Goal: Transaction & Acquisition: Purchase product/service

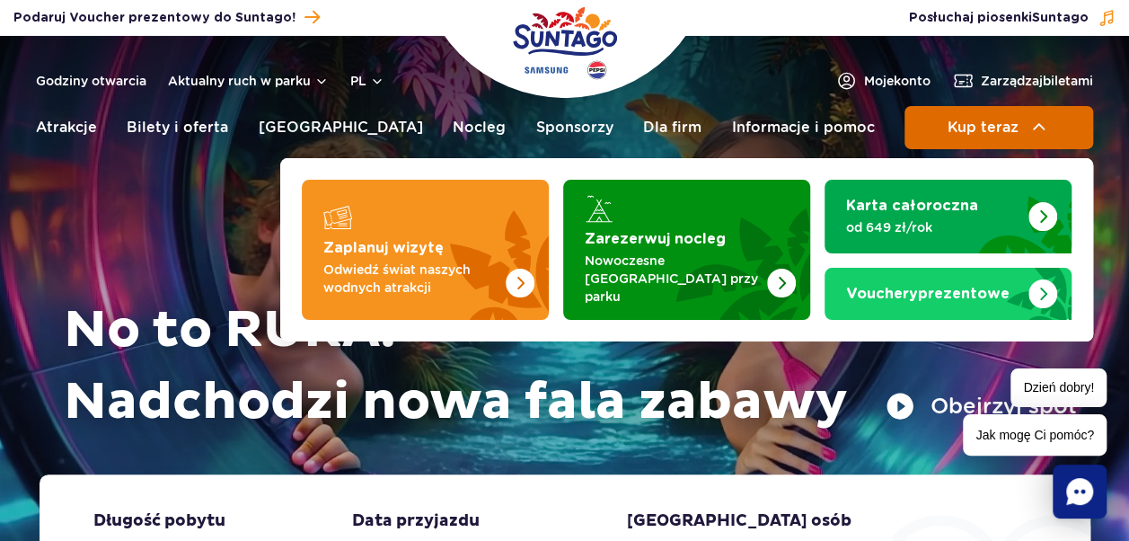
click at [1006, 129] on span "Kup teraz" at bounding box center [982, 127] width 71 height 16
click at [968, 122] on span "Kup teraz" at bounding box center [982, 127] width 71 height 16
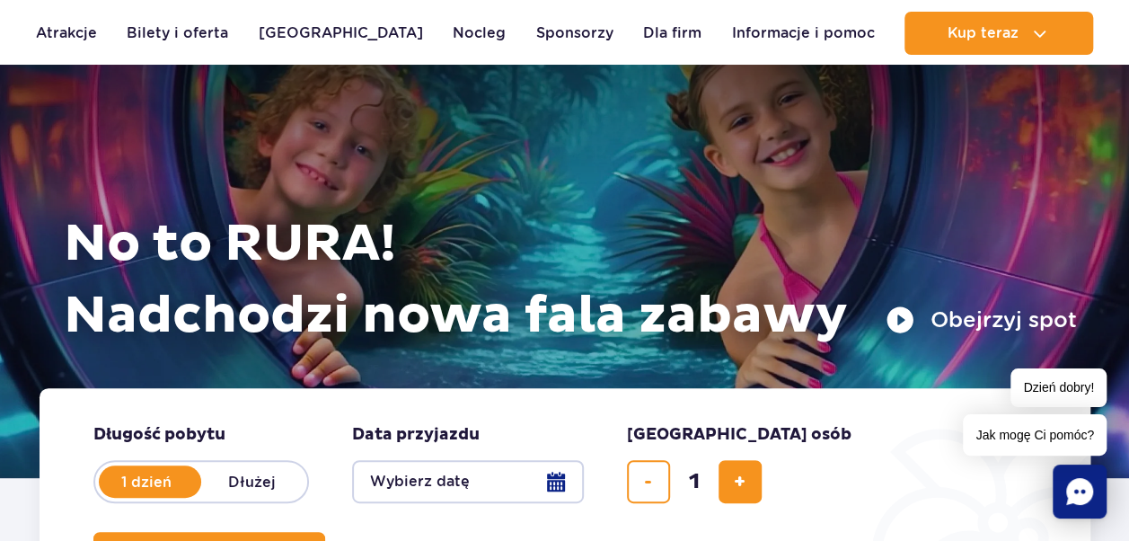
scroll to position [174, 0]
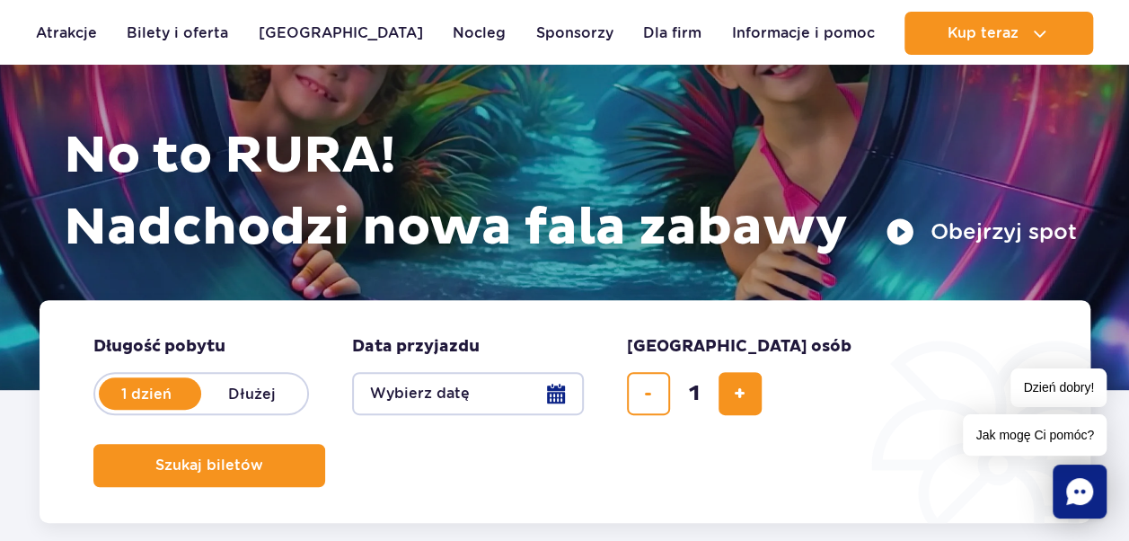
click at [527, 393] on button "Wybierz datę" at bounding box center [468, 393] width 232 height 43
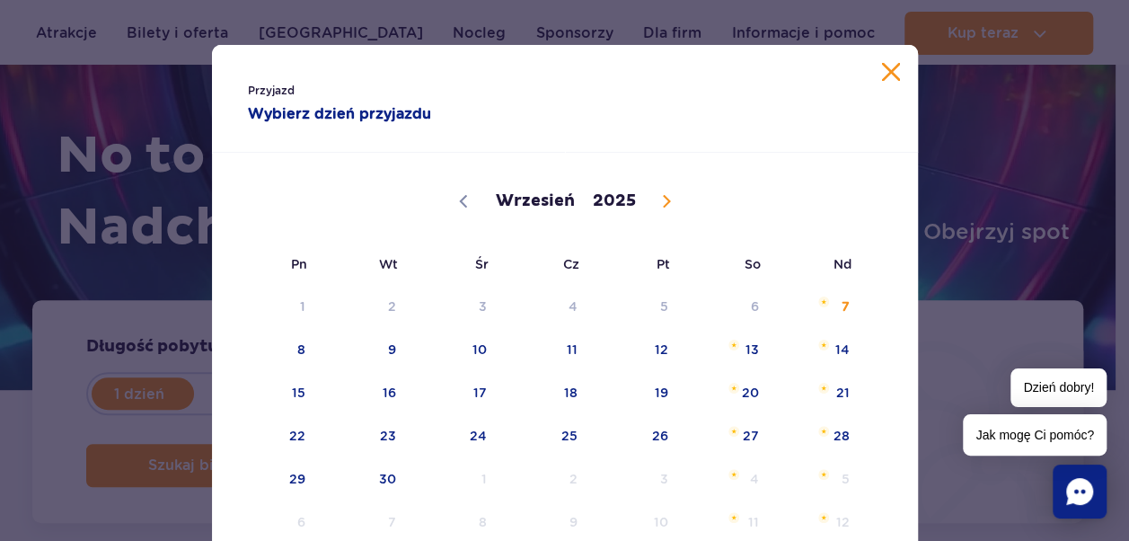
scroll to position [296, 0]
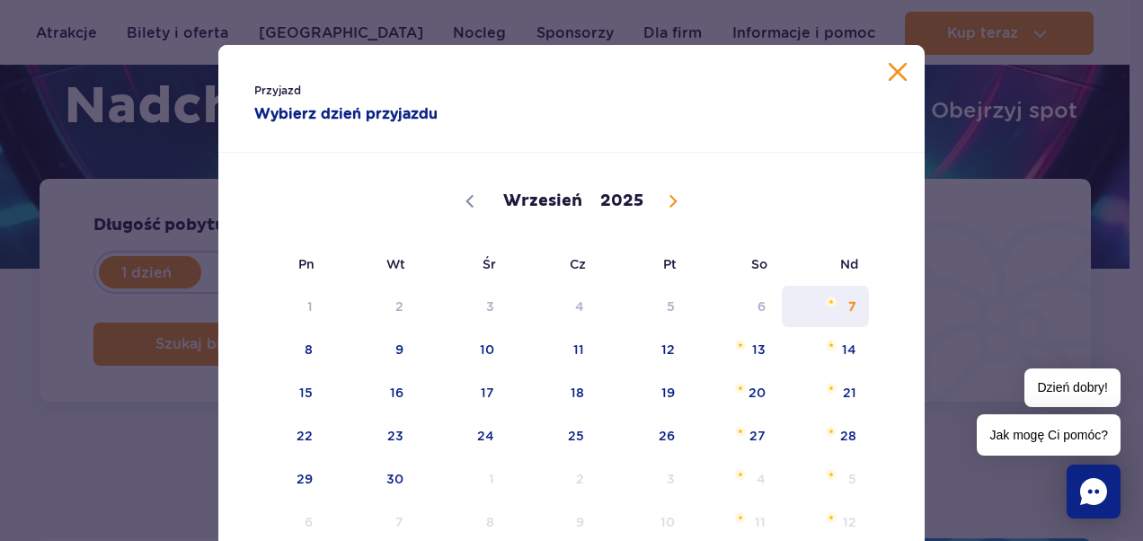
click at [843, 309] on span "7" at bounding box center [825, 306] width 91 height 41
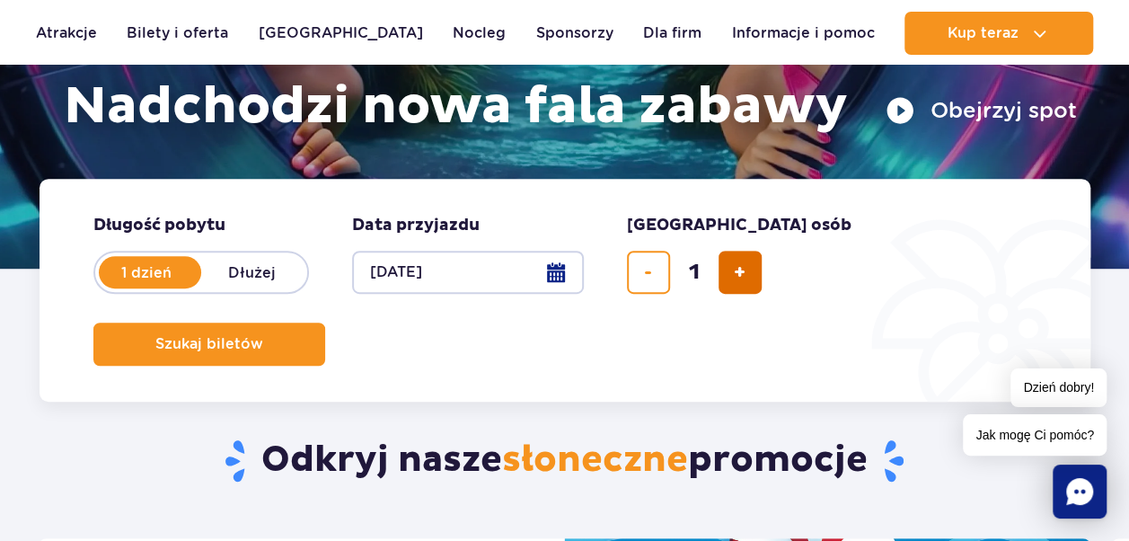
click at [734, 272] on span "dodaj bilet" at bounding box center [740, 272] width 12 height 0
type input "2"
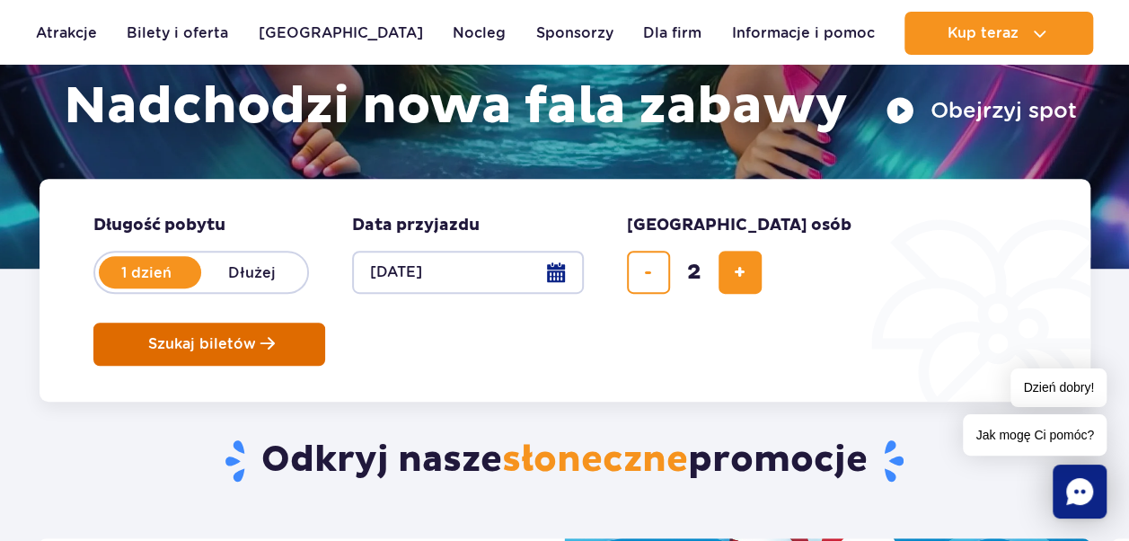
click at [256, 336] on span "Szukaj biletów" at bounding box center [202, 344] width 108 height 16
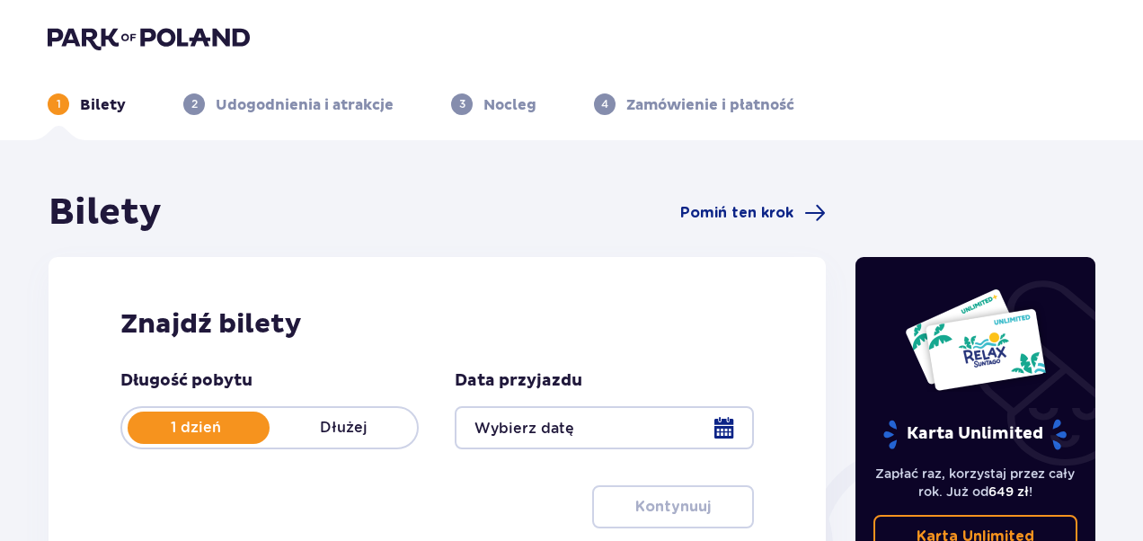
type input "[DATE]"
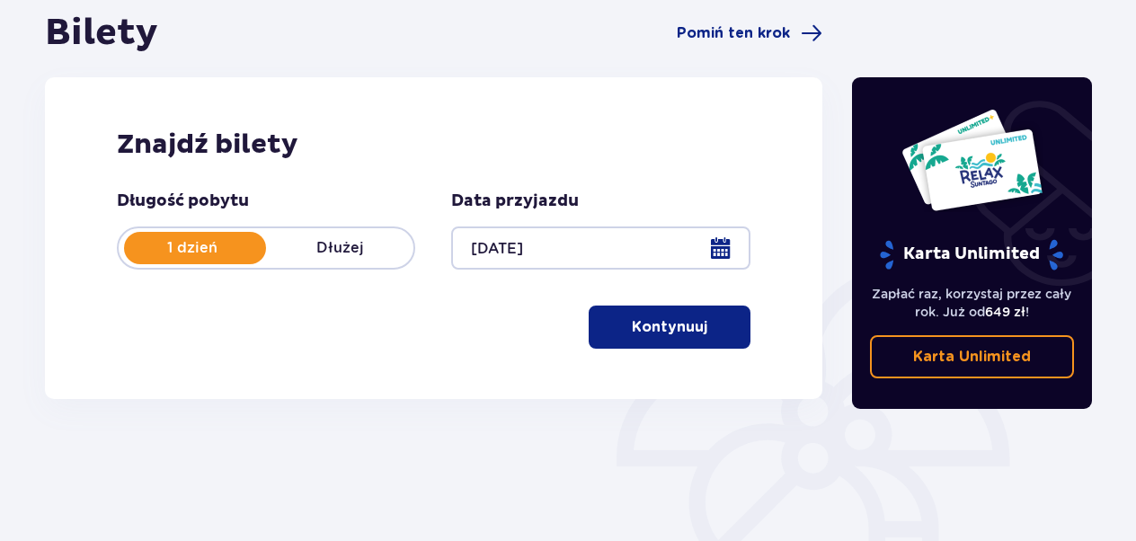
scroll to position [216, 0]
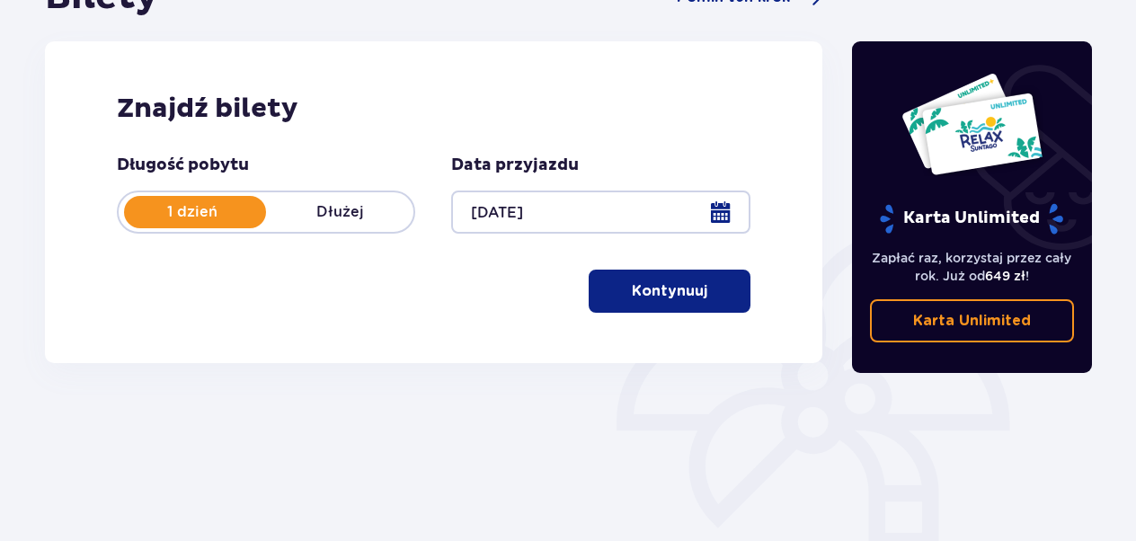
click at [597, 309] on button "Kontynuuj" at bounding box center [669, 291] width 162 height 43
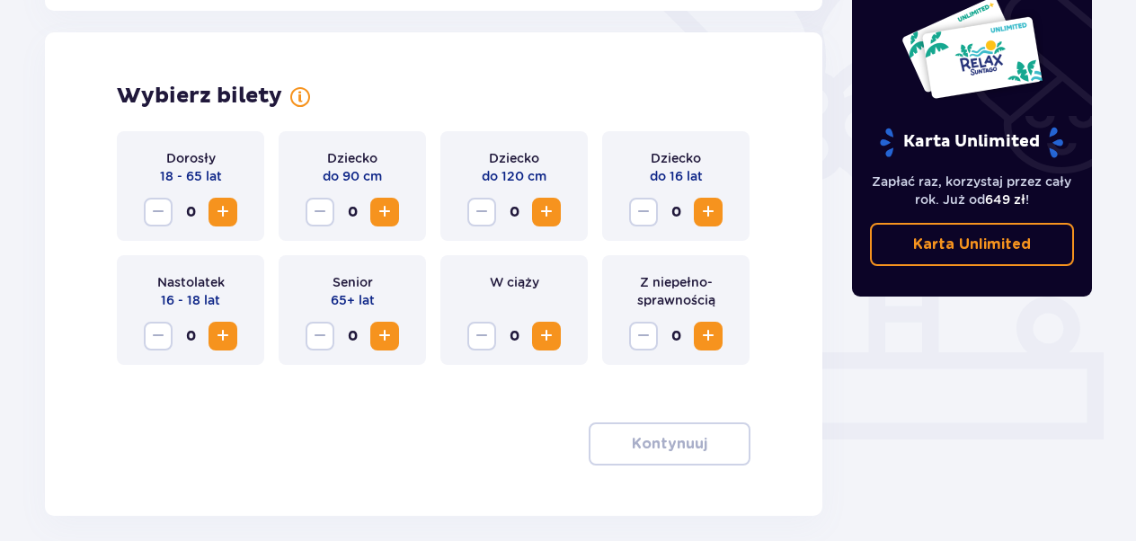
scroll to position [500, 0]
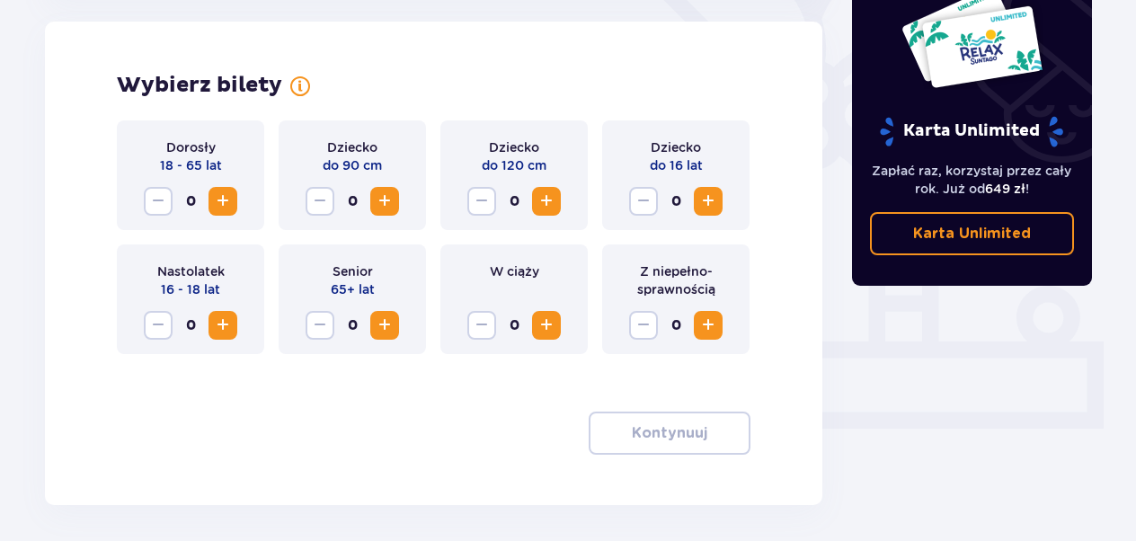
click at [210, 202] on button "Increase" at bounding box center [222, 201] width 29 height 29
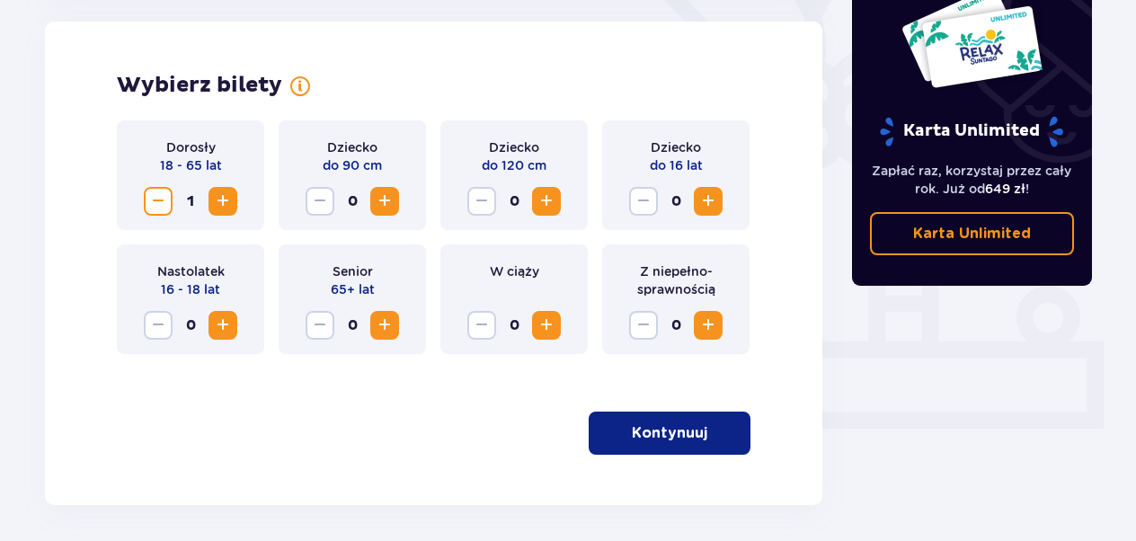
click at [210, 202] on button "Increase" at bounding box center [222, 201] width 29 height 29
click at [683, 420] on button "Kontynuuj" at bounding box center [669, 432] width 162 height 43
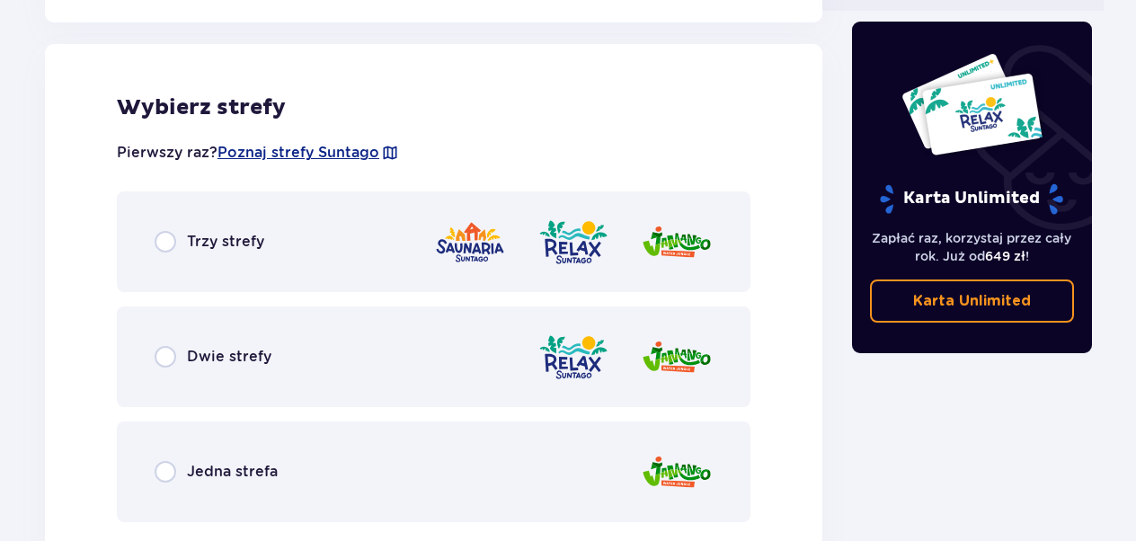
scroll to position [918, 0]
click at [475, 249] on img at bounding box center [470, 241] width 72 height 51
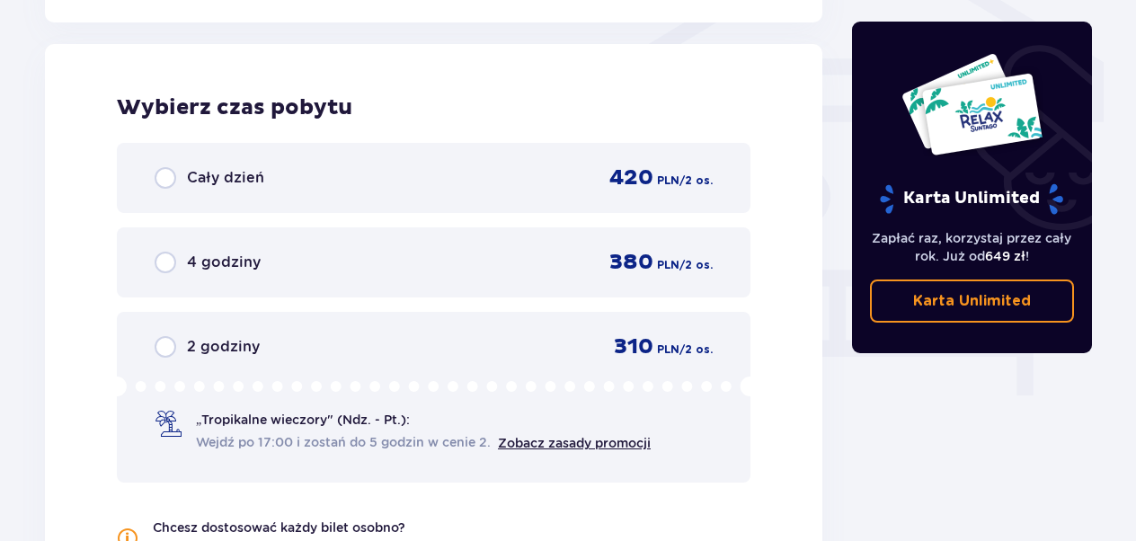
scroll to position [1543, 0]
click at [359, 169] on div "Cały dzień 420 PLN / 2 os." at bounding box center [434, 177] width 558 height 27
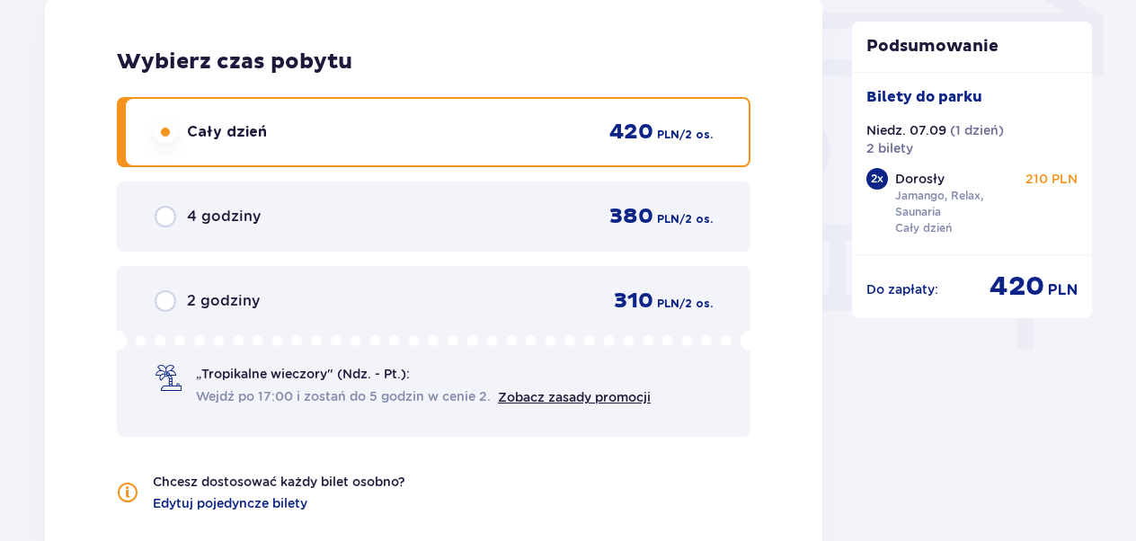
scroll to position [1883, 0]
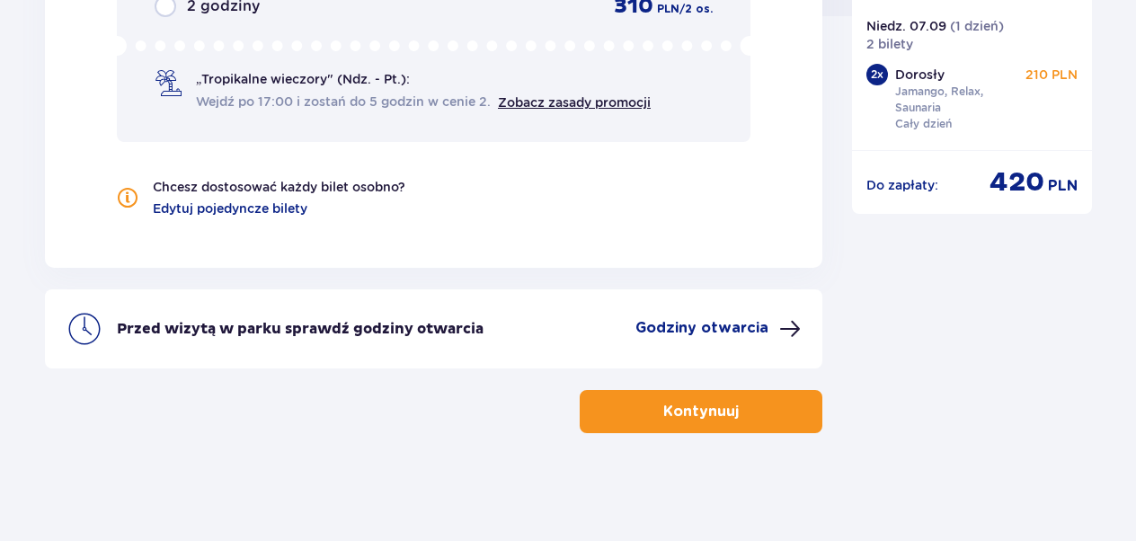
click at [727, 405] on button "Kontynuuj" at bounding box center [700, 411] width 243 height 43
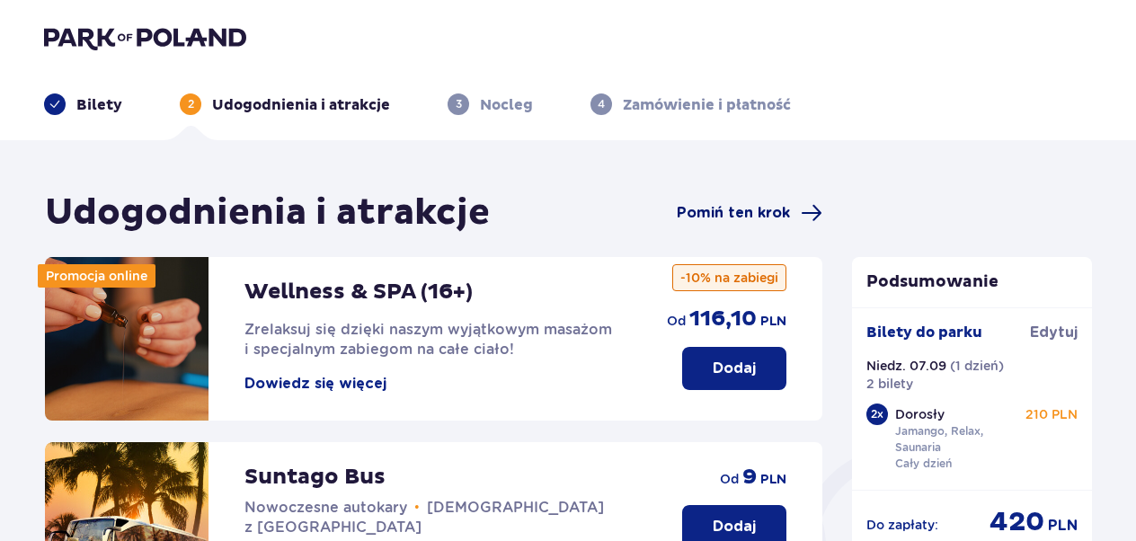
click at [706, 211] on span "Pomiń ten krok" at bounding box center [732, 213] width 113 height 20
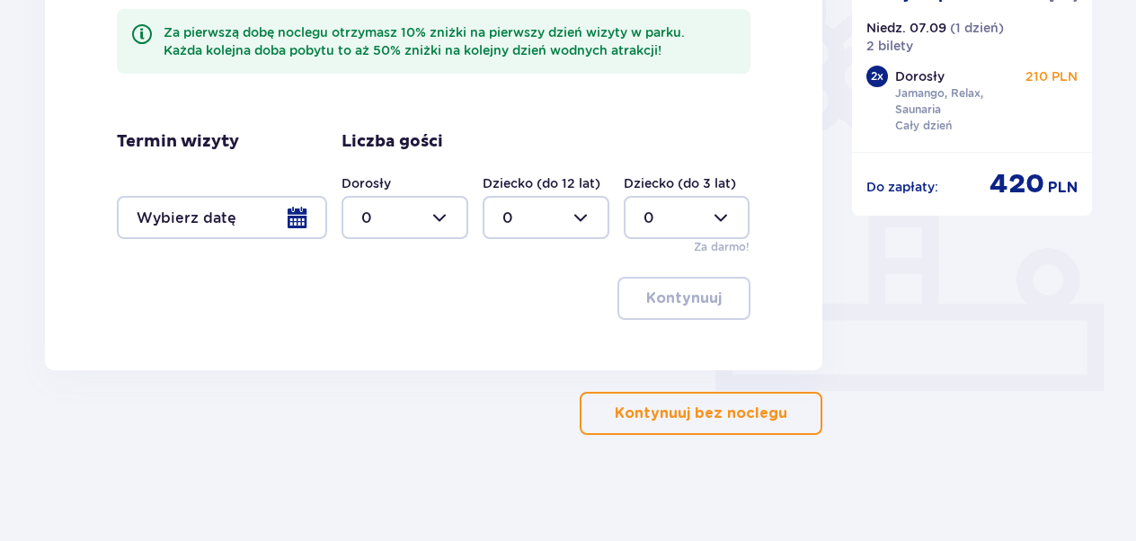
scroll to position [539, 0]
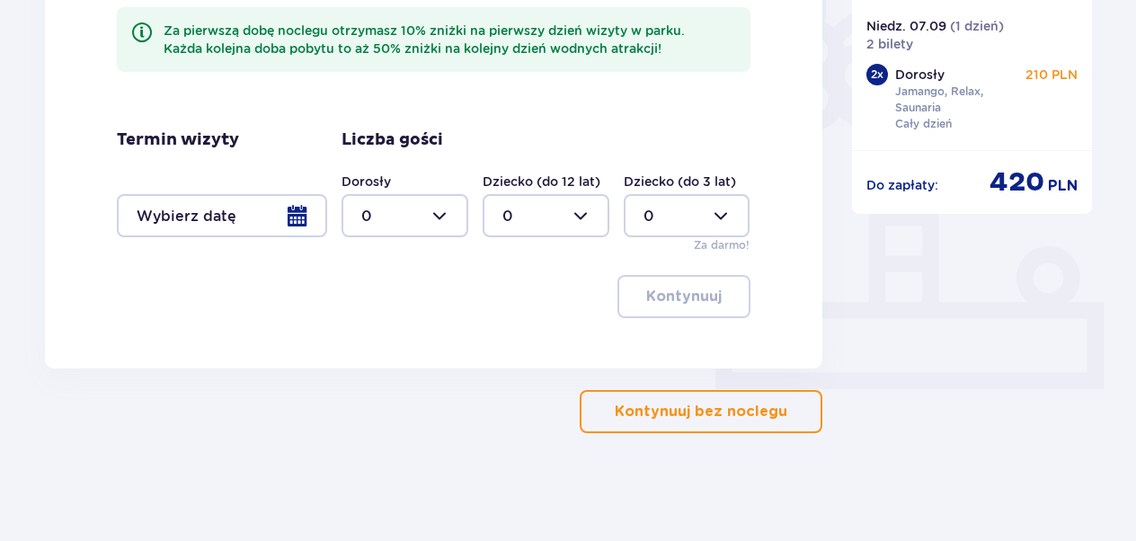
click at [729, 428] on button "Kontynuuj bez noclegu" at bounding box center [700, 411] width 243 height 43
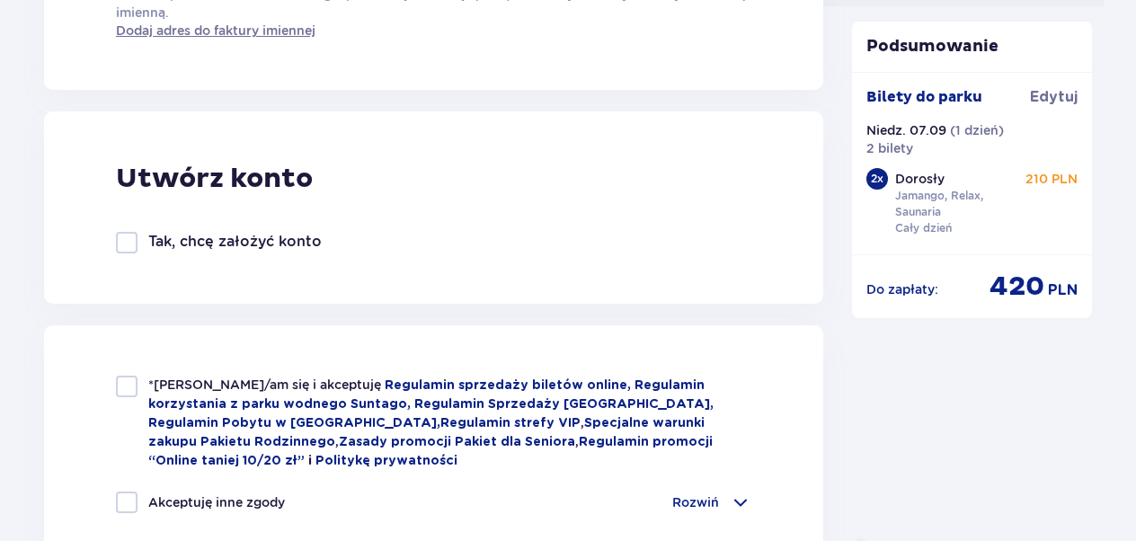
scroll to position [1078, 0]
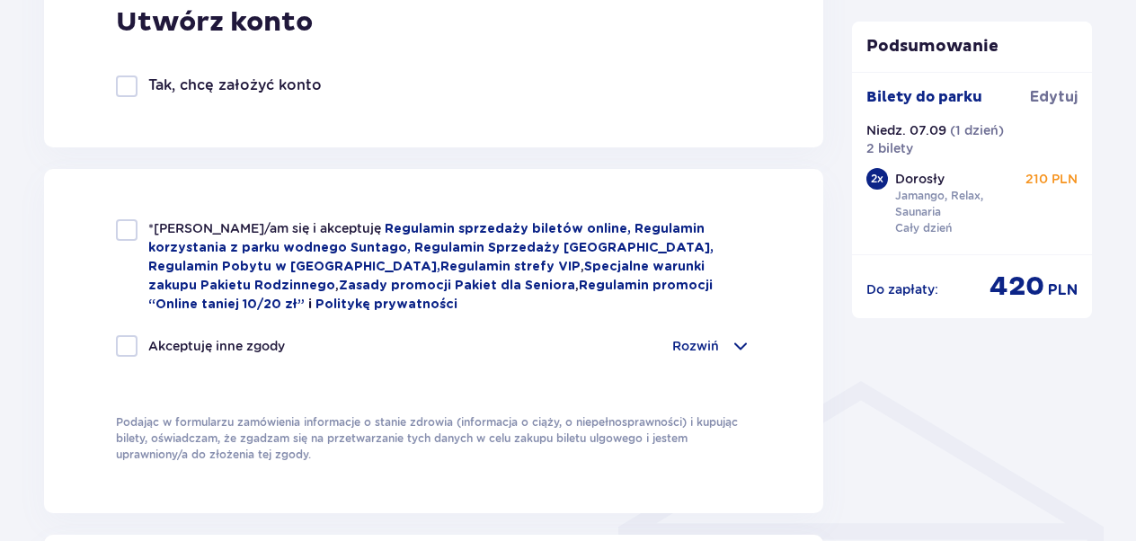
click at [144, 234] on div "*Zapoznałem/am się i akceptuję Regulamin sprzedaży biletów online, Regulamin ko…" at bounding box center [433, 266] width 635 height 94
checkbox input "true"
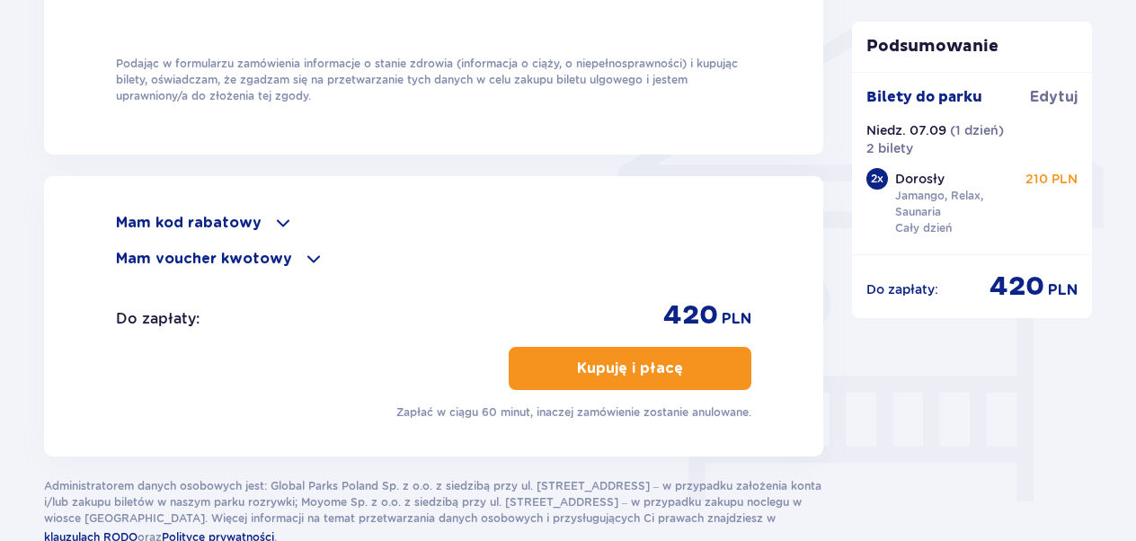
scroll to position [1509, 0]
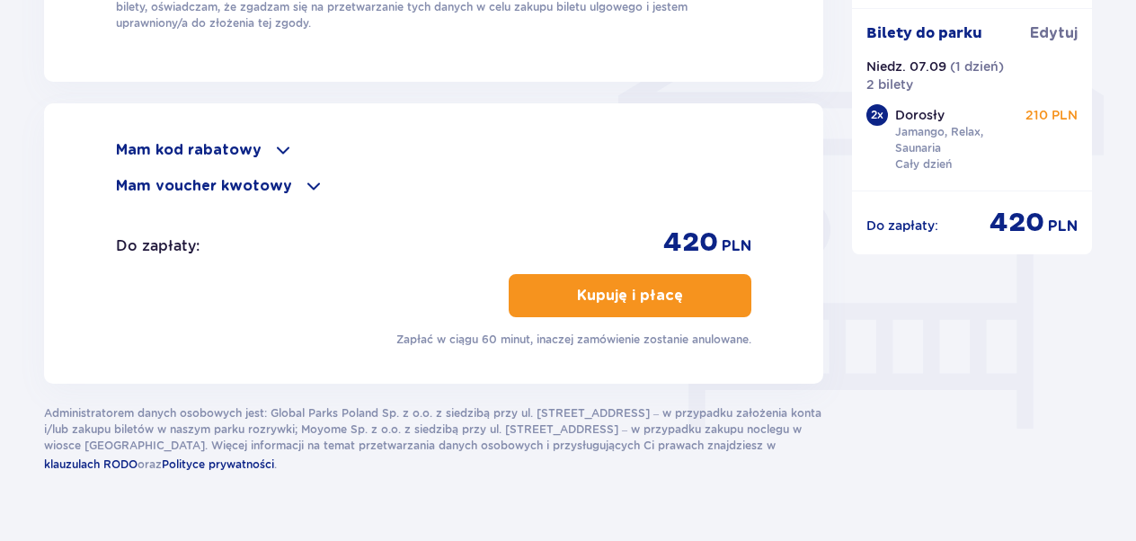
click at [683, 287] on span "button" at bounding box center [687, 296] width 22 height 22
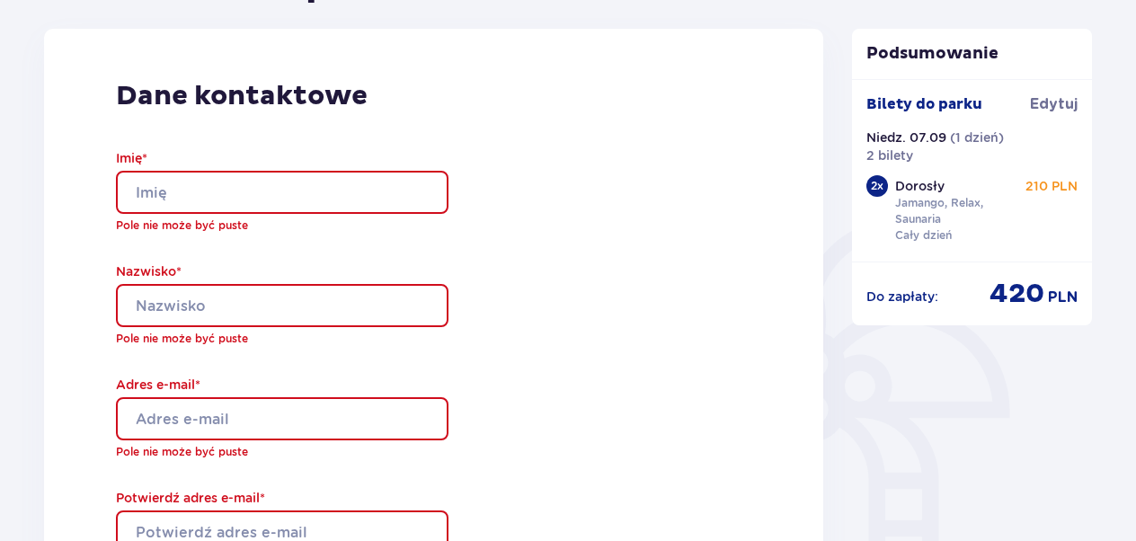
scroll to position [287, 0]
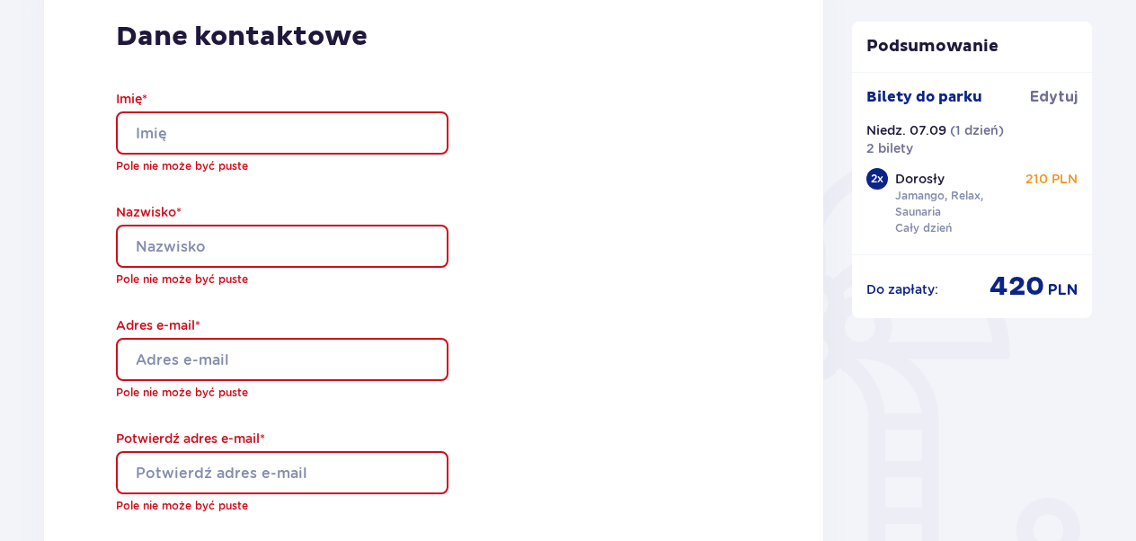
click at [367, 127] on input "Imię *" at bounding box center [282, 132] width 332 height 43
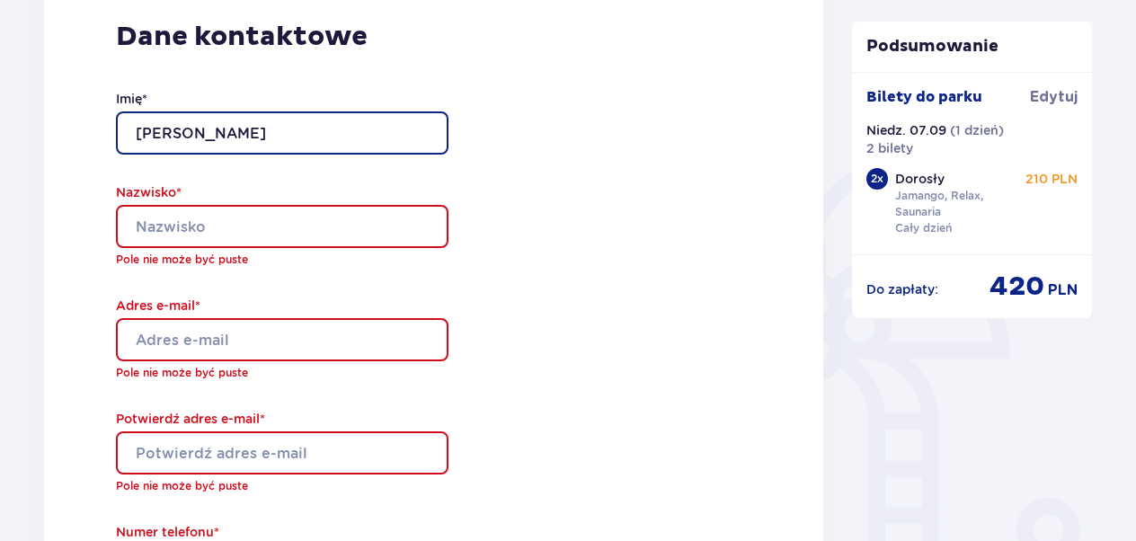
type input "[PERSON_NAME]"
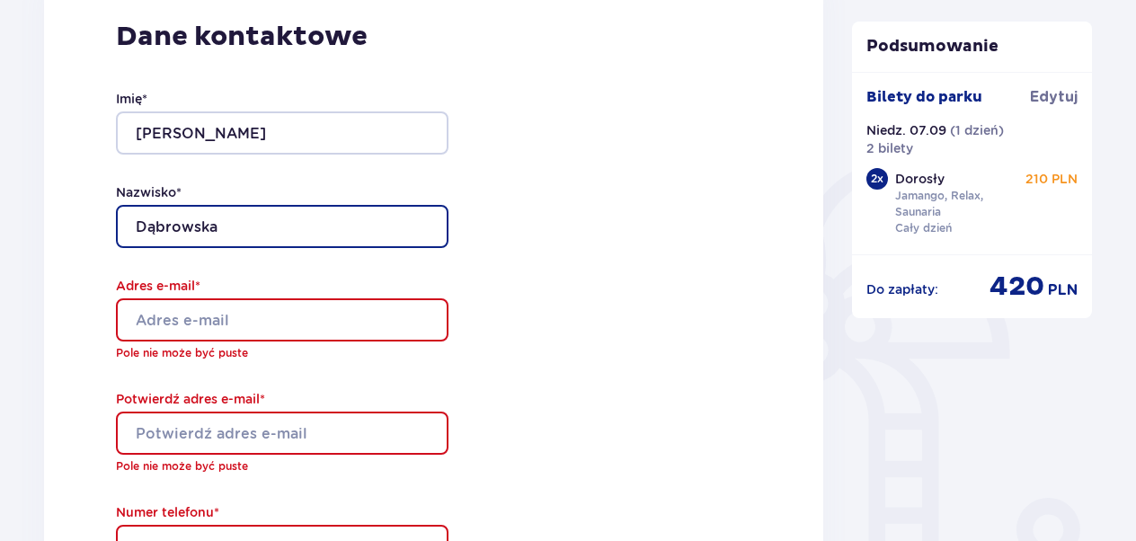
type input "Dąbrowska"
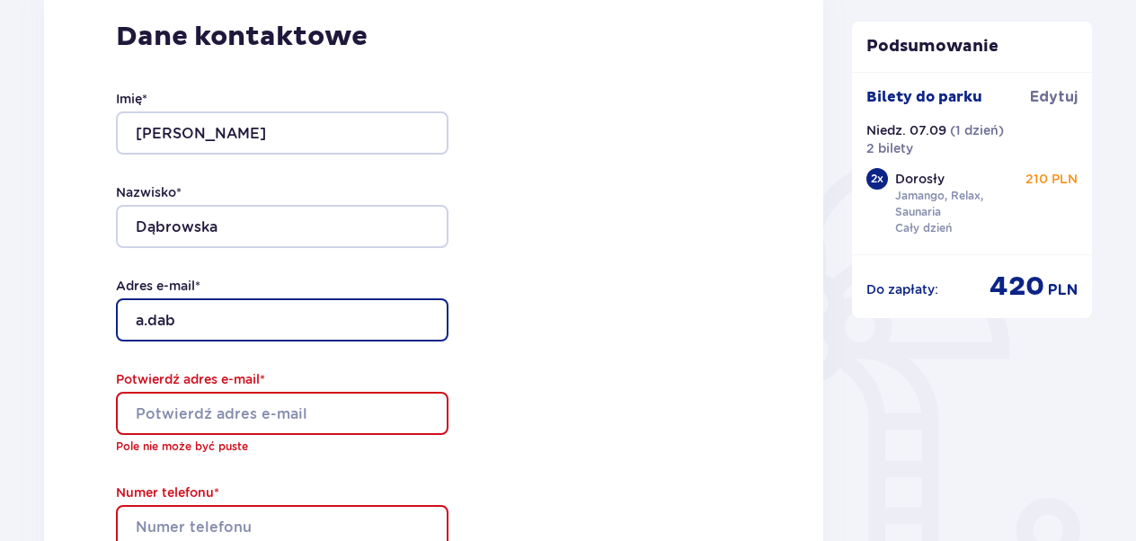
click at [339, 323] on input "a.dab" at bounding box center [282, 319] width 332 height 43
type input "[EMAIL_ADDRESS][DOMAIN_NAME]"
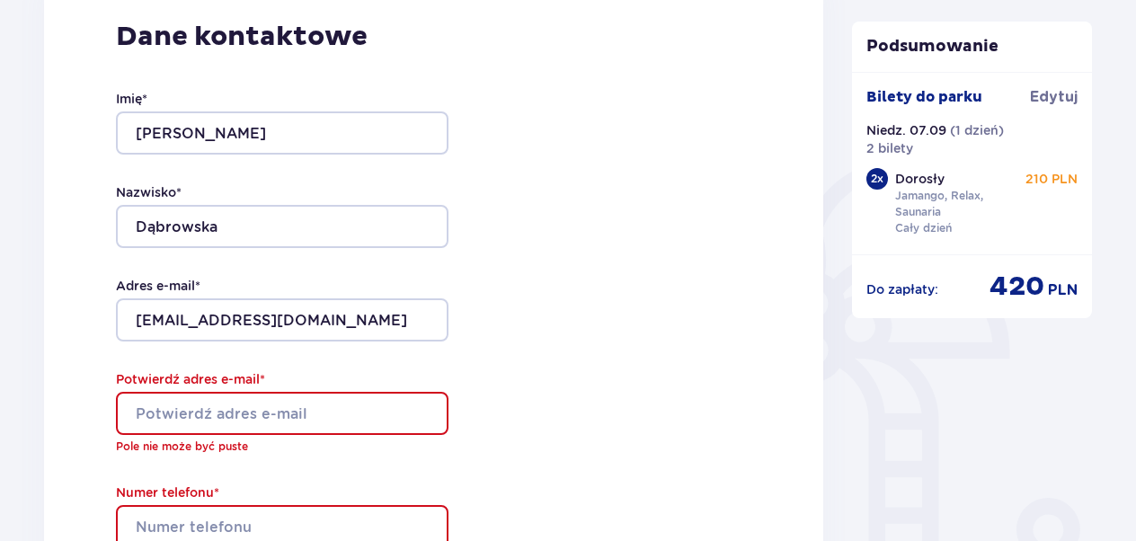
type input "[EMAIL_ADDRESS][DOMAIN_NAME]"
type input "507600442"
click at [598, 344] on div "Dane kontaktowe Imię * [PERSON_NAME] * Dąbrowska Adres e-mail * [EMAIL_ADDRESS]…" at bounding box center [433, 366] width 779 height 794
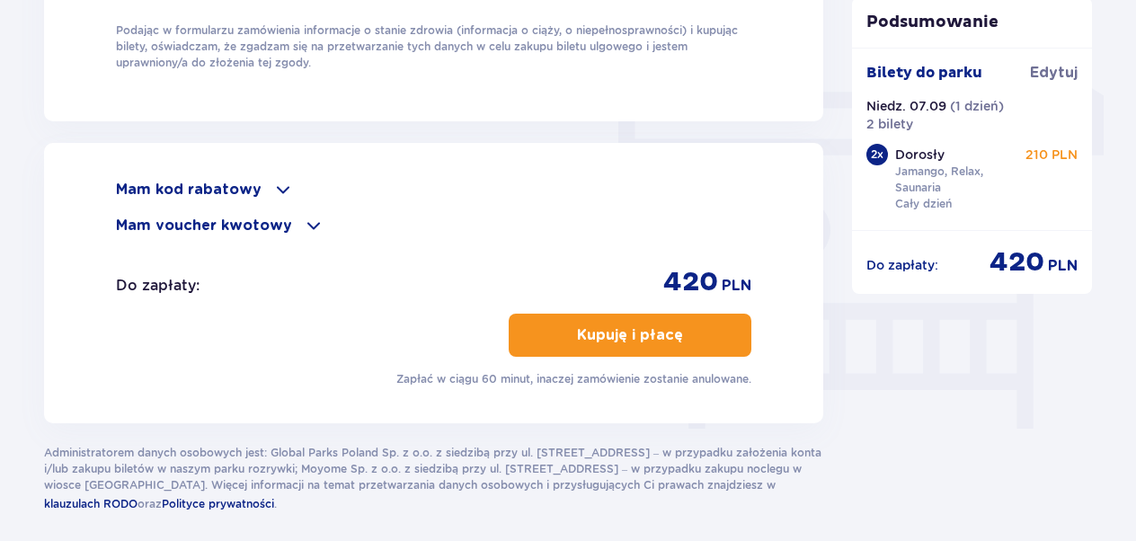
click at [598, 344] on button "Kupuję i płacę" at bounding box center [629, 335] width 243 height 43
